Goal: Navigation & Orientation: Find specific page/section

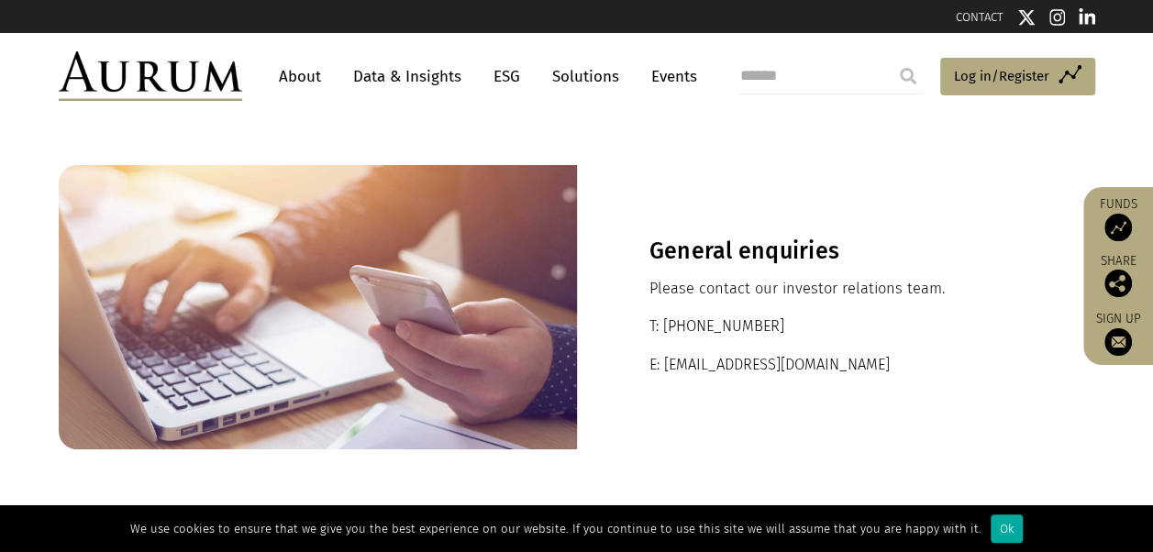
click at [303, 73] on link "About" at bounding box center [300, 77] width 61 height 34
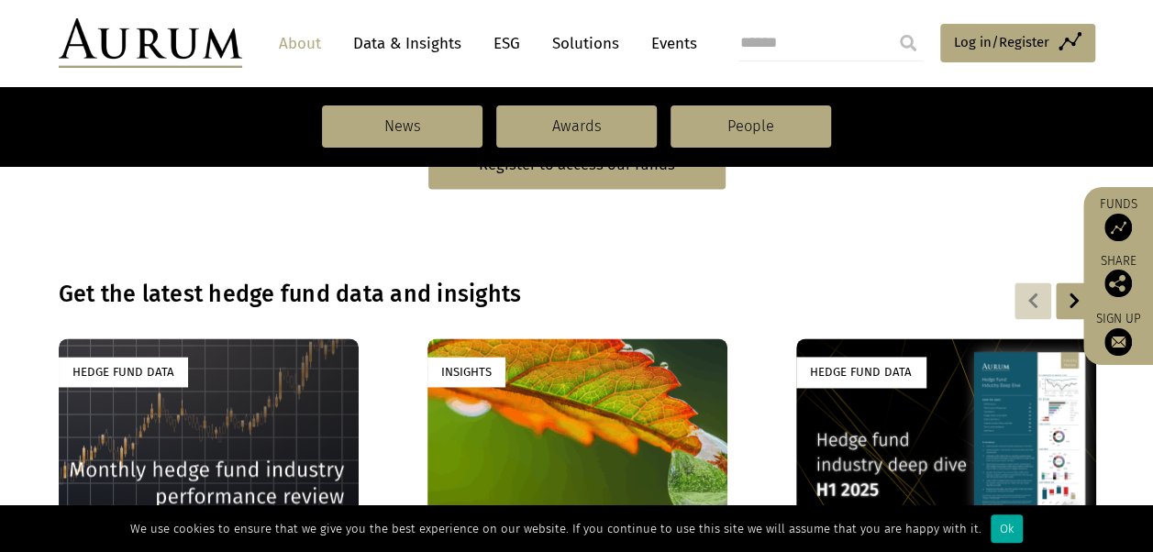
scroll to position [992, 0]
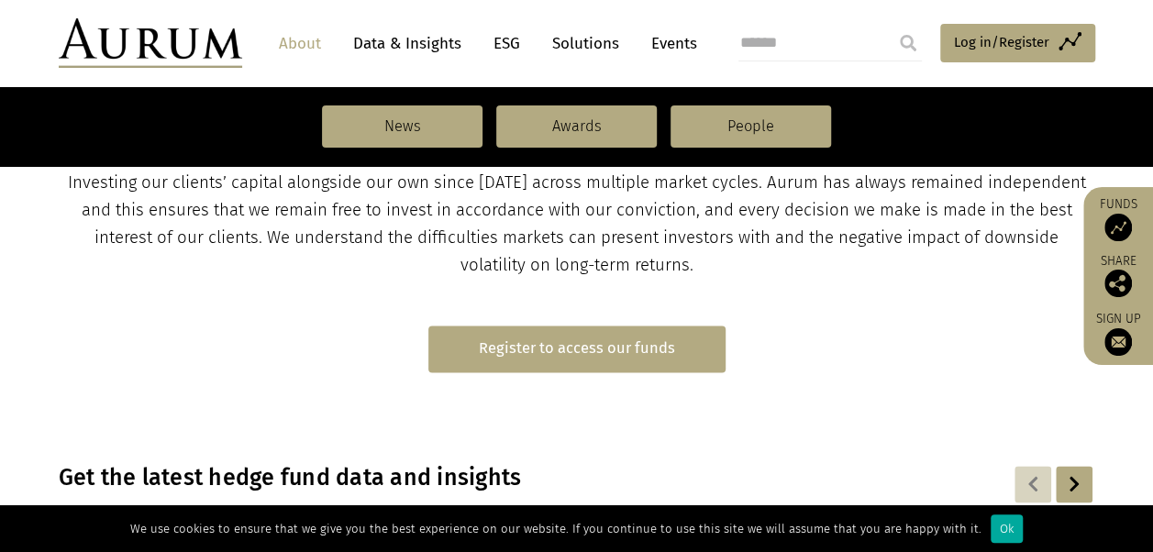
click at [633, 349] on link "Register to access our funds" at bounding box center [576, 349] width 297 height 47
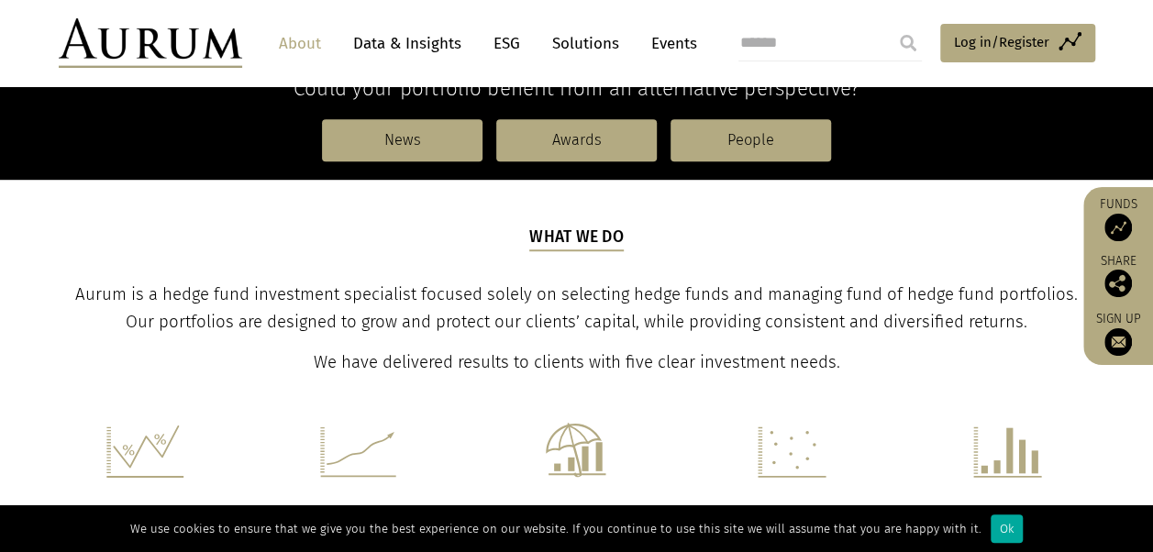
scroll to position [350, 0]
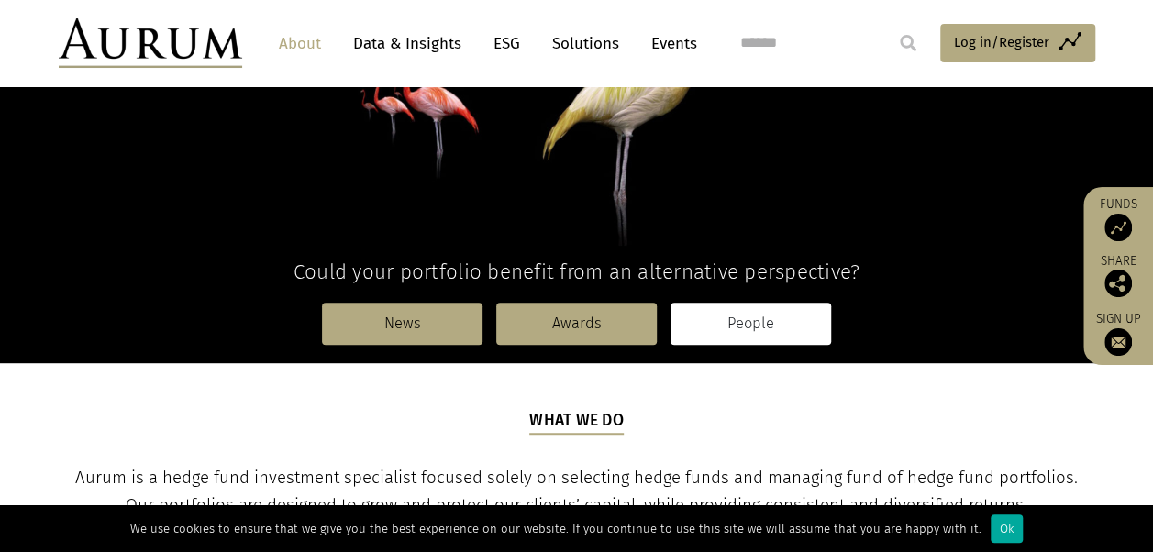
click at [777, 321] on link "People" at bounding box center [751, 324] width 161 height 42
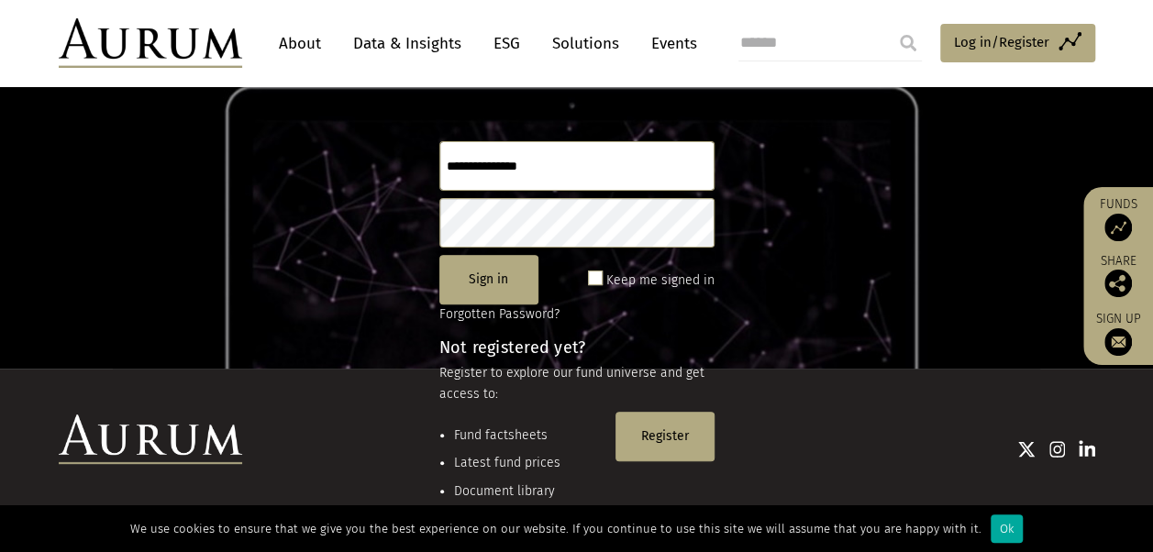
scroll to position [243, 0]
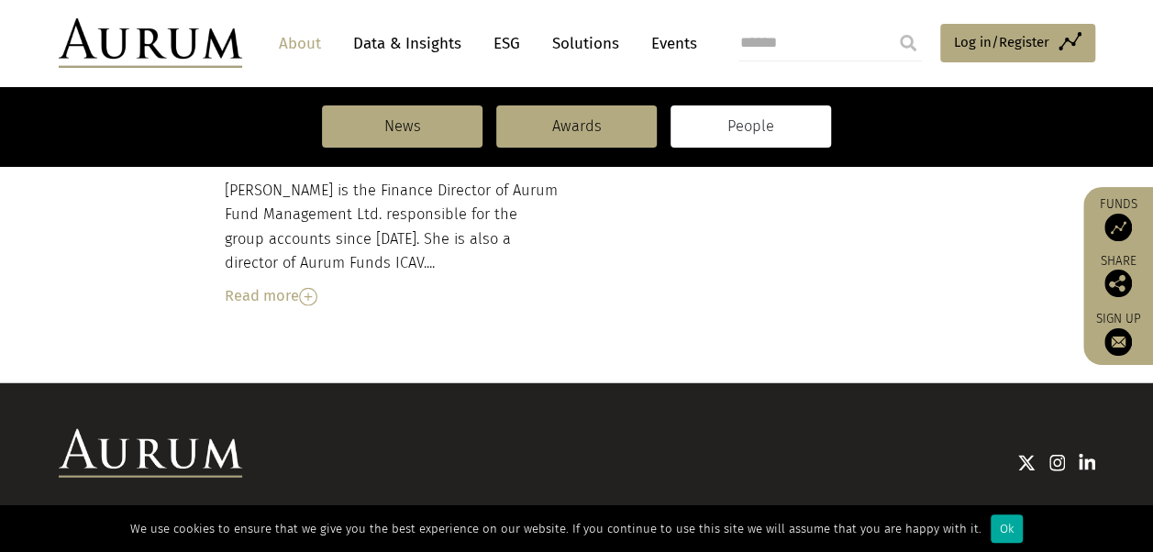
scroll to position [2274, 0]
